Goal: Information Seeking & Learning: Understand process/instructions

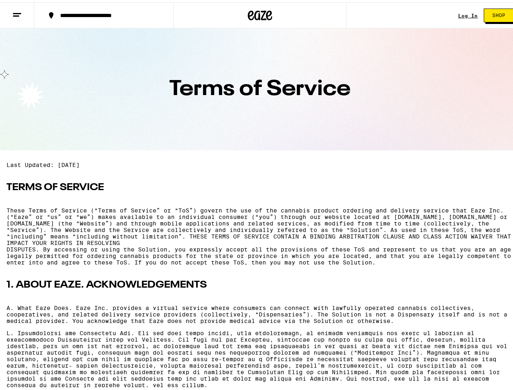
click at [17, 13] on line at bounding box center [16, 13] width 6 height 0
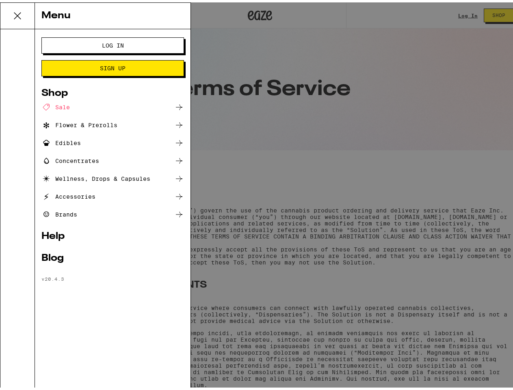
click at [102, 13] on div "Menu Log In Sign Up Shop Sale Flower & Prerolls Edibles Concentrates Wellness, …" at bounding box center [260, 195] width 520 height 390
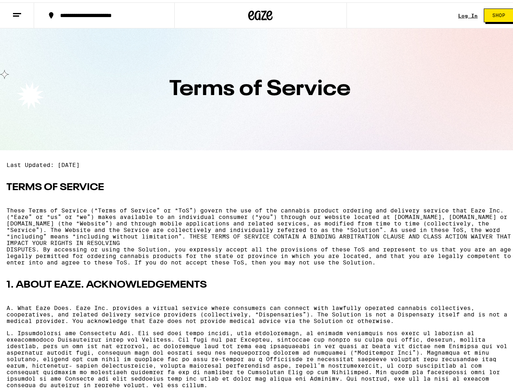
click at [257, 13] on div "Menu Log In Sign Up Shop Sale Flower & Prerolls Edibles Concentrates Wellness, …" at bounding box center [260, 195] width 520 height 390
